Goal: Task Accomplishment & Management: Use online tool/utility

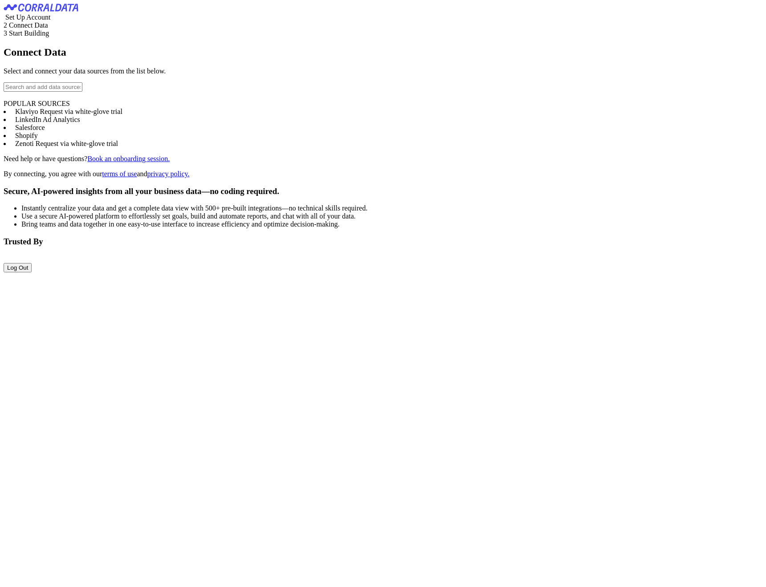
click at [82, 92] on input "text" at bounding box center [43, 86] width 79 height 9
click at [325, 166] on turbo-frame "Connect Data Select and connect your data sources from the list below. A 360Lea…" at bounding box center [383, 112] width 759 height 132
click at [82, 92] on input "A" at bounding box center [43, 86] width 79 height 9
drag, startPoint x: 155, startPoint y: 143, endPoint x: 37, endPoint y: 138, distance: 118.1
click at [37, 92] on input "A" at bounding box center [43, 86] width 79 height 9
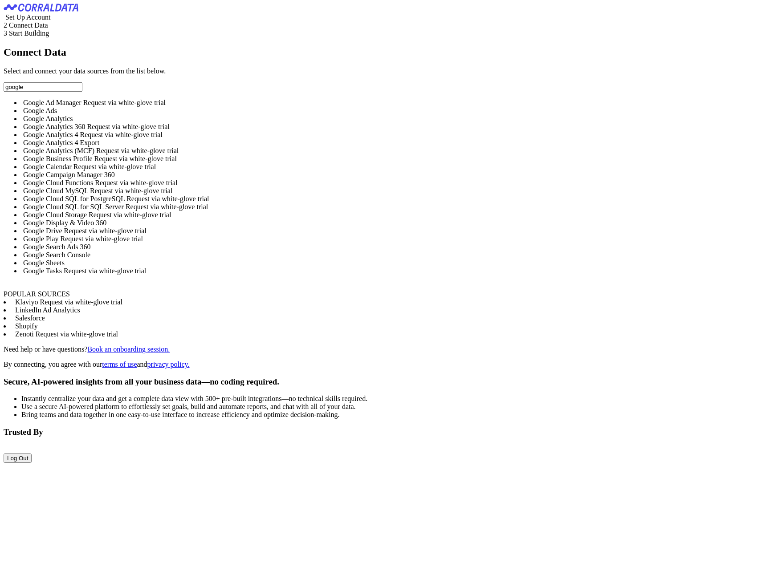
type input "google"
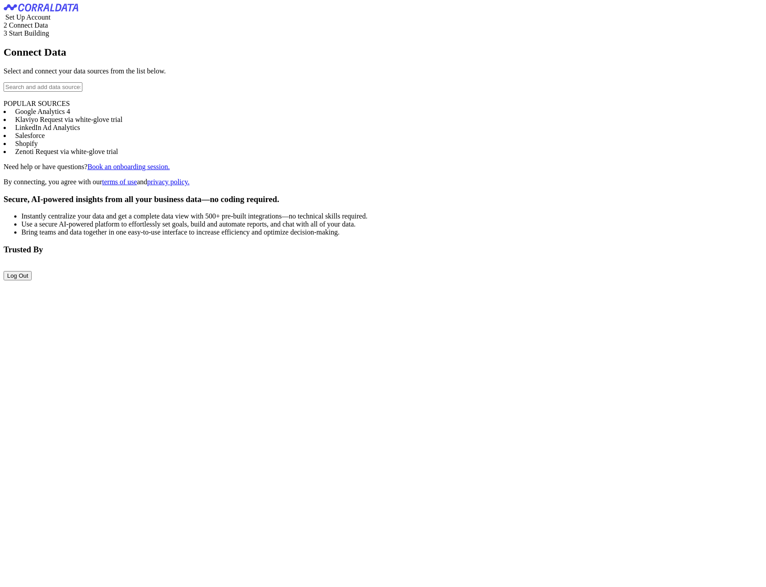
click at [77, 92] on input "text" at bounding box center [43, 86] width 79 height 9
type input "A"
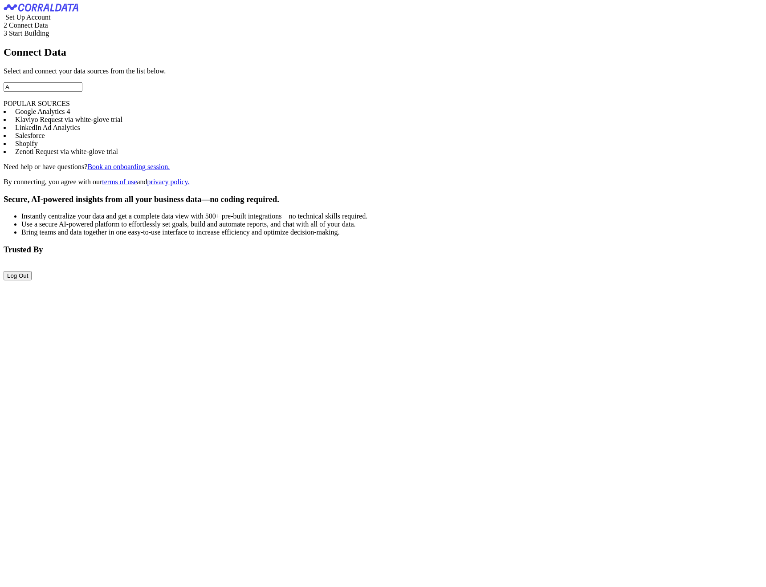
click at [50, 92] on input "A" at bounding box center [43, 86] width 79 height 9
click at [70, 115] on span "Google Analytics 4" at bounding box center [42, 112] width 55 height 8
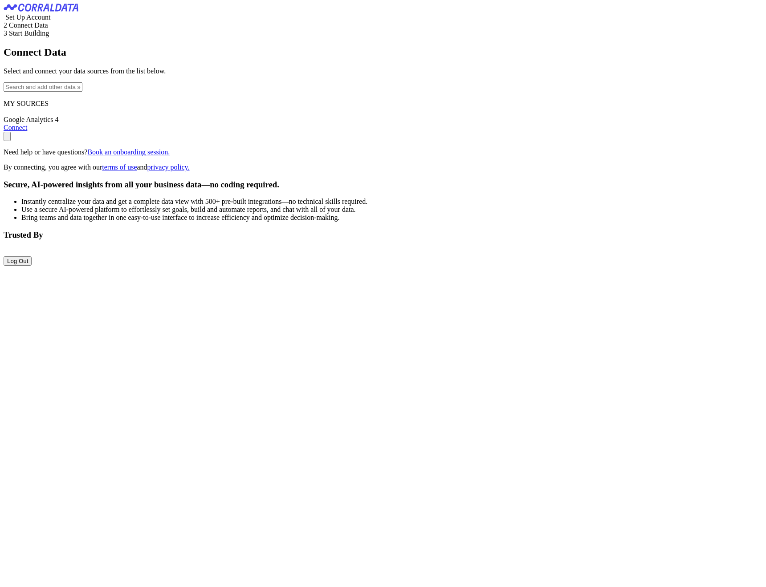
click at [27, 131] on link "Connect" at bounding box center [16, 128] width 24 height 8
